Goal: Navigation & Orientation: Understand site structure

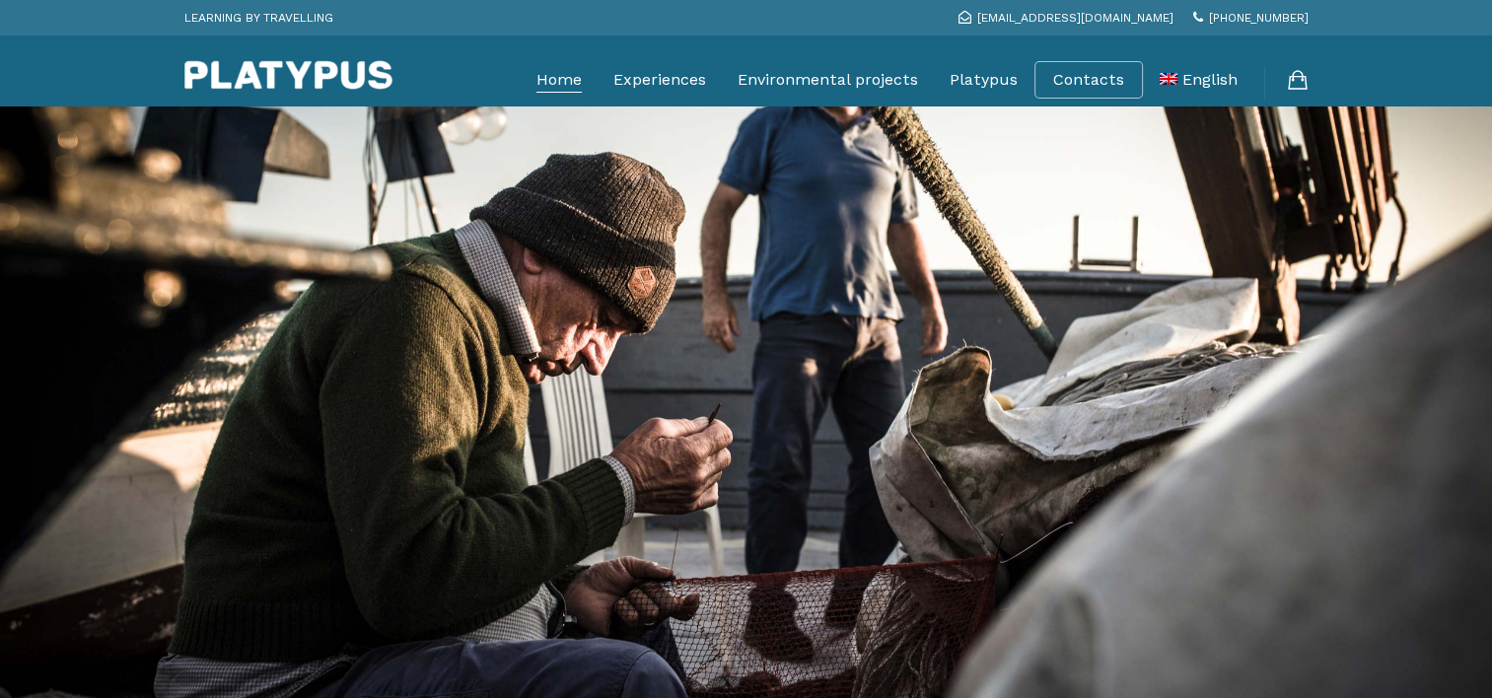
click at [575, 78] on link "Home" at bounding box center [558, 79] width 45 height 49
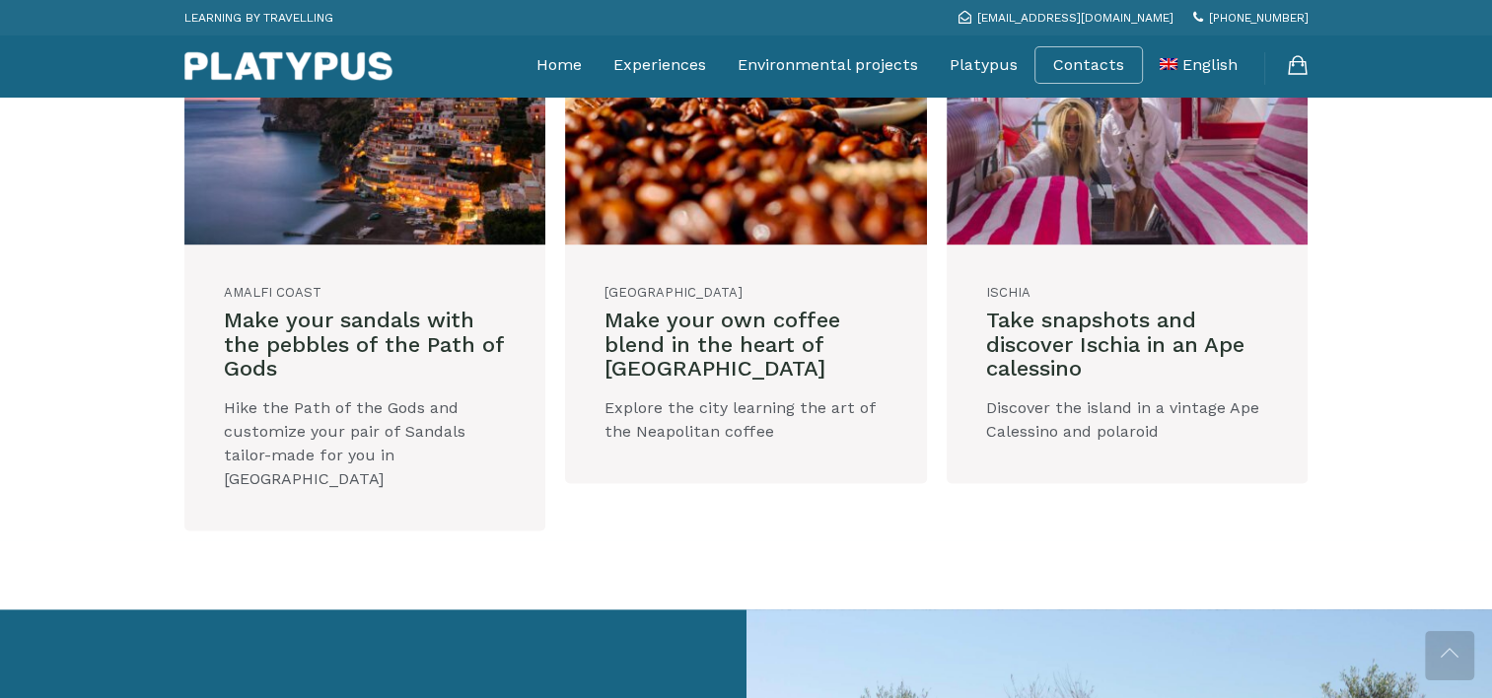
scroll to position [3254, 0]
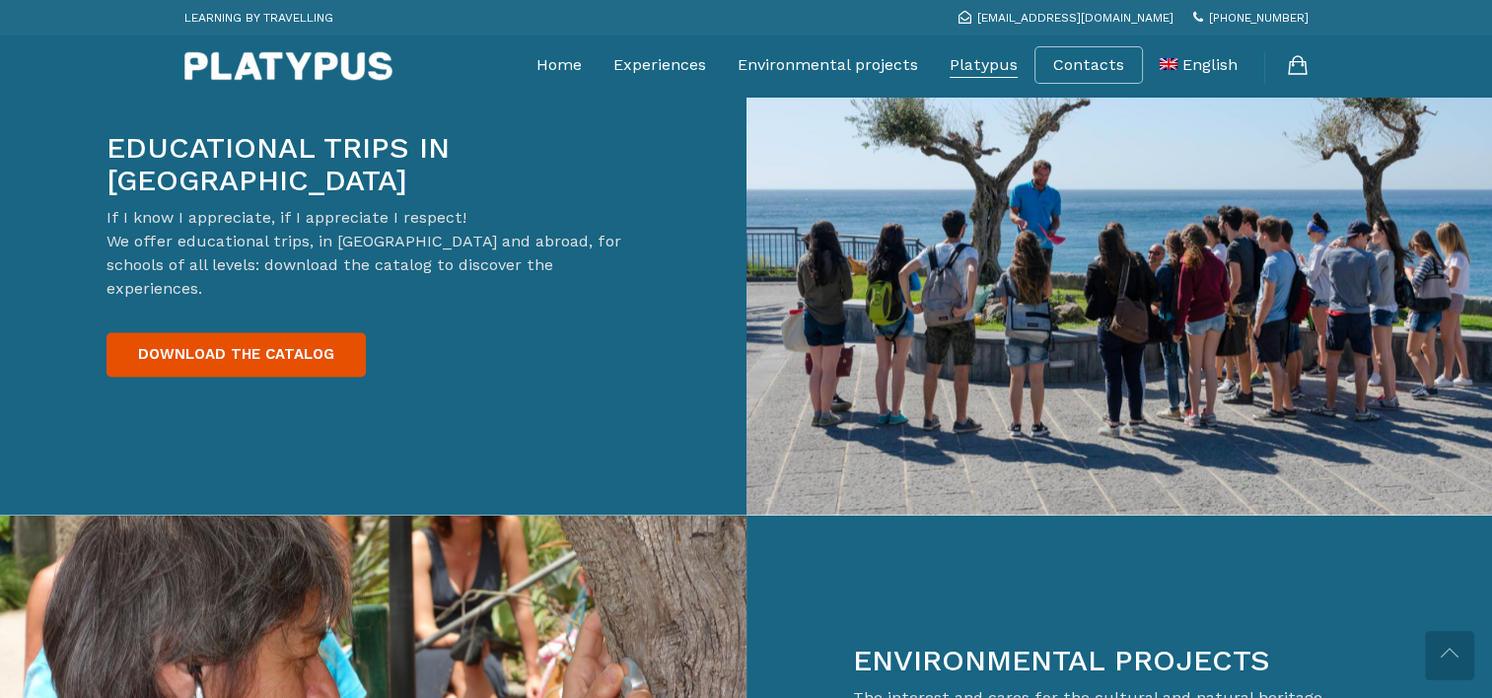
click at [979, 61] on link "Platypus" at bounding box center [983, 64] width 68 height 49
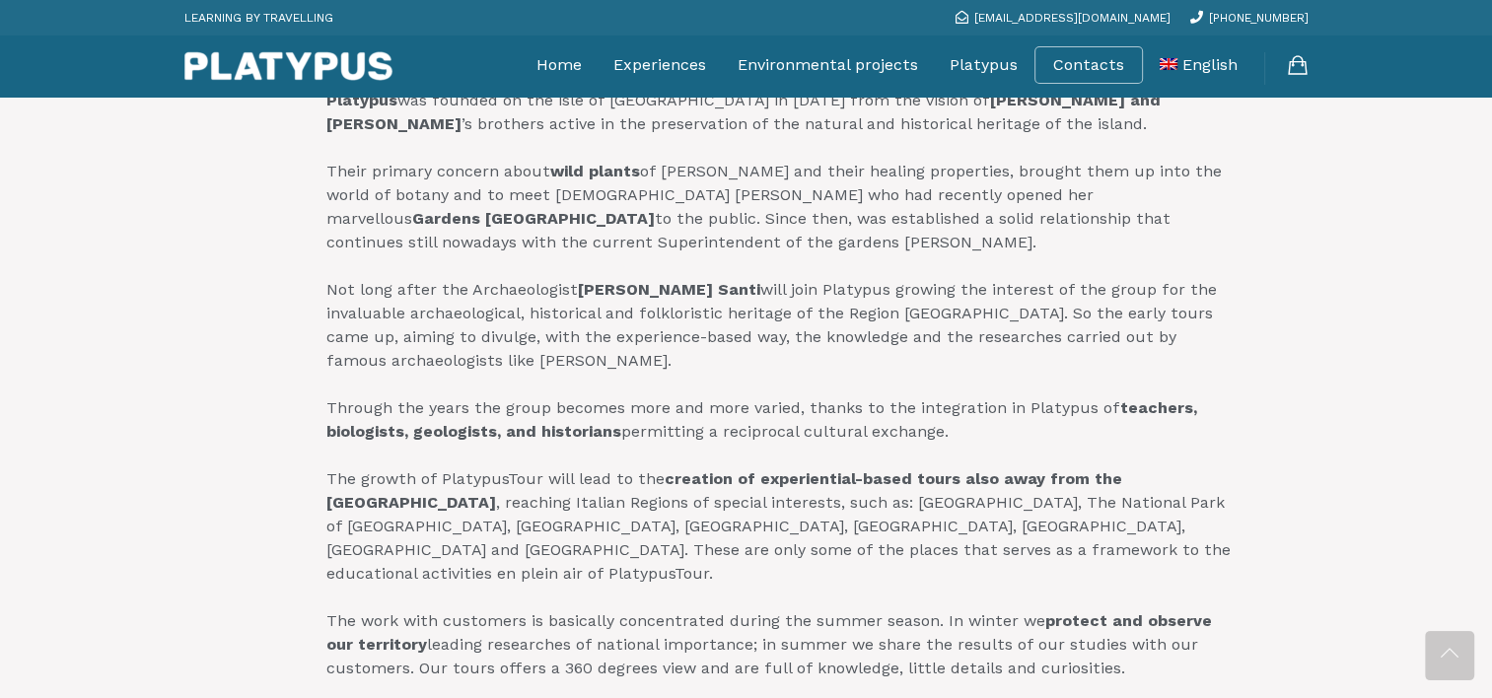
scroll to position [1282, 0]
